Goal: Task Accomplishment & Management: Use online tool/utility

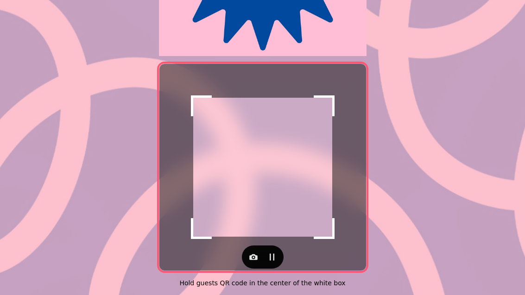
scroll to position [190, 0]
click at [239, 247] on div at bounding box center [262, 257] width 207 height 23
click at [252, 259] on button "button" at bounding box center [253, 257] width 19 height 19
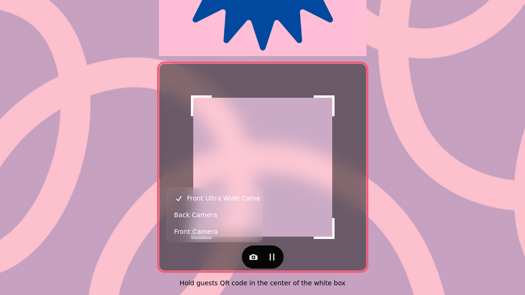
click at [232, 214] on button "Back Camera" at bounding box center [215, 215] width 92 height 17
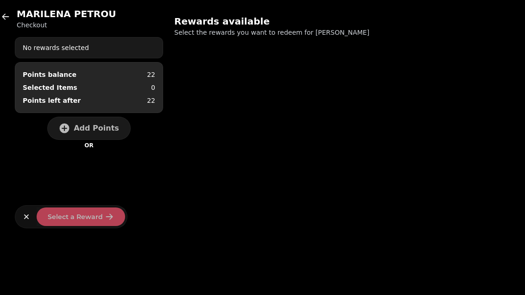
click at [98, 120] on button "Add Points" at bounding box center [88, 128] width 83 height 23
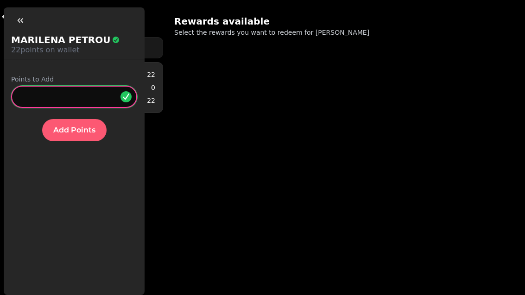
click at [85, 95] on input "*" at bounding box center [74, 97] width 126 height 22
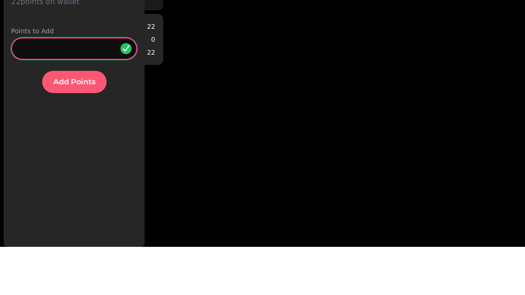
type input "**"
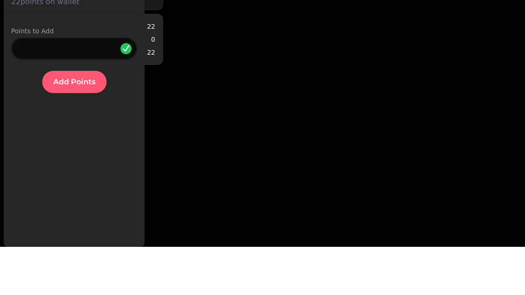
click at [80, 119] on button "Add Points" at bounding box center [74, 130] width 64 height 22
